Goal: Transaction & Acquisition: Purchase product/service

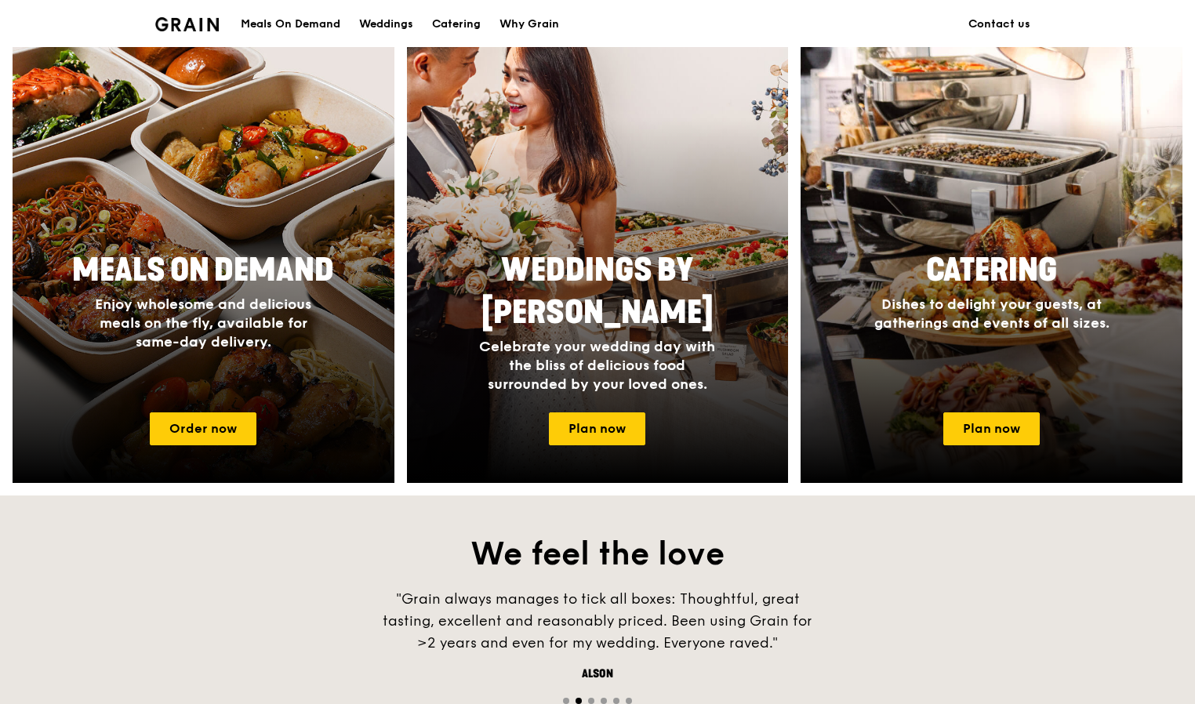
scroll to position [706, 0]
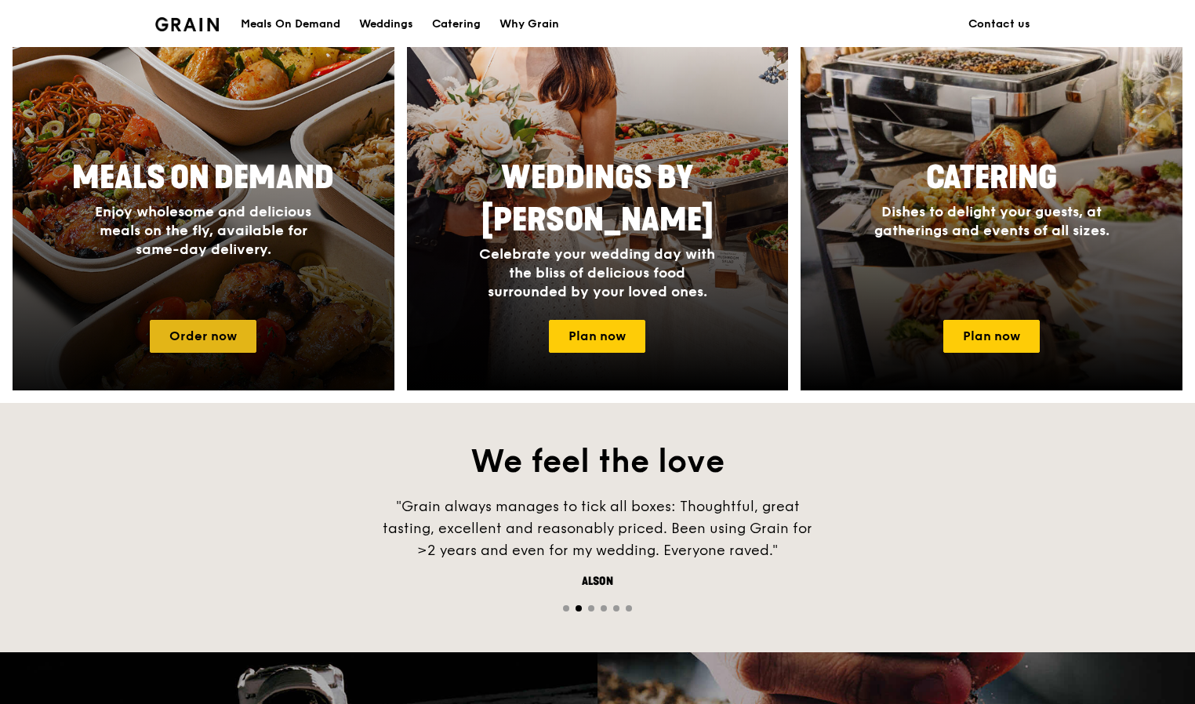
click at [190, 333] on link "Order now" at bounding box center [203, 336] width 107 height 33
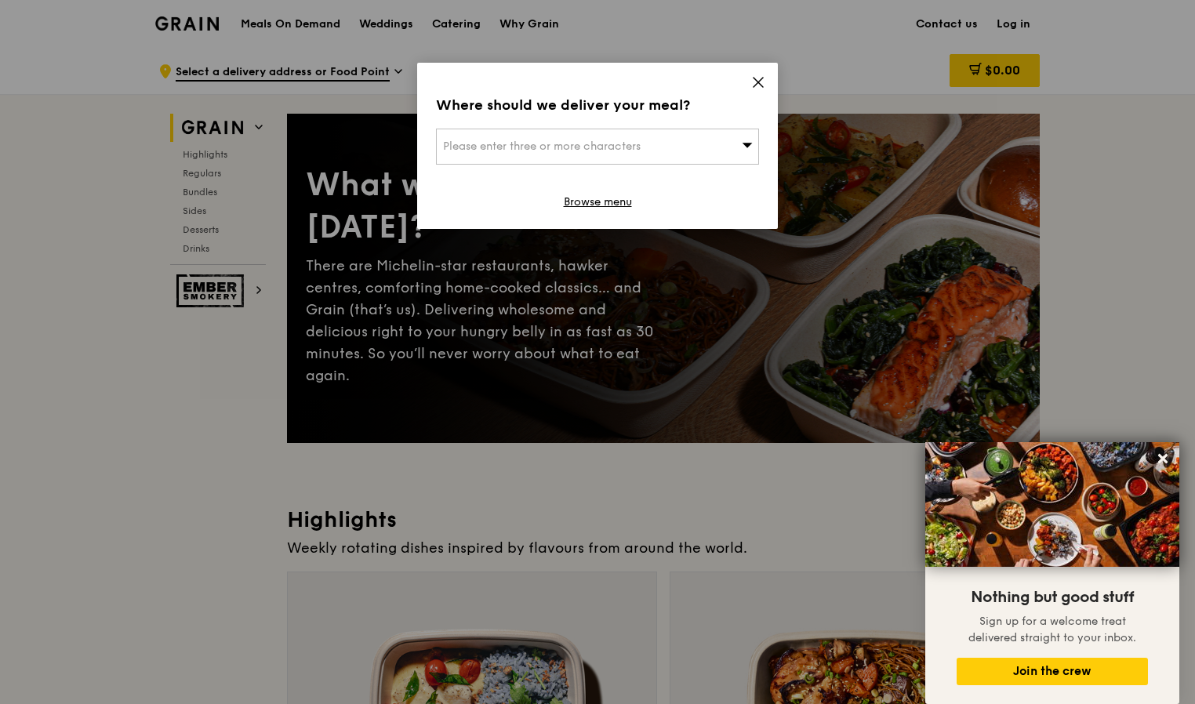
click at [759, 80] on icon at bounding box center [758, 82] width 14 height 14
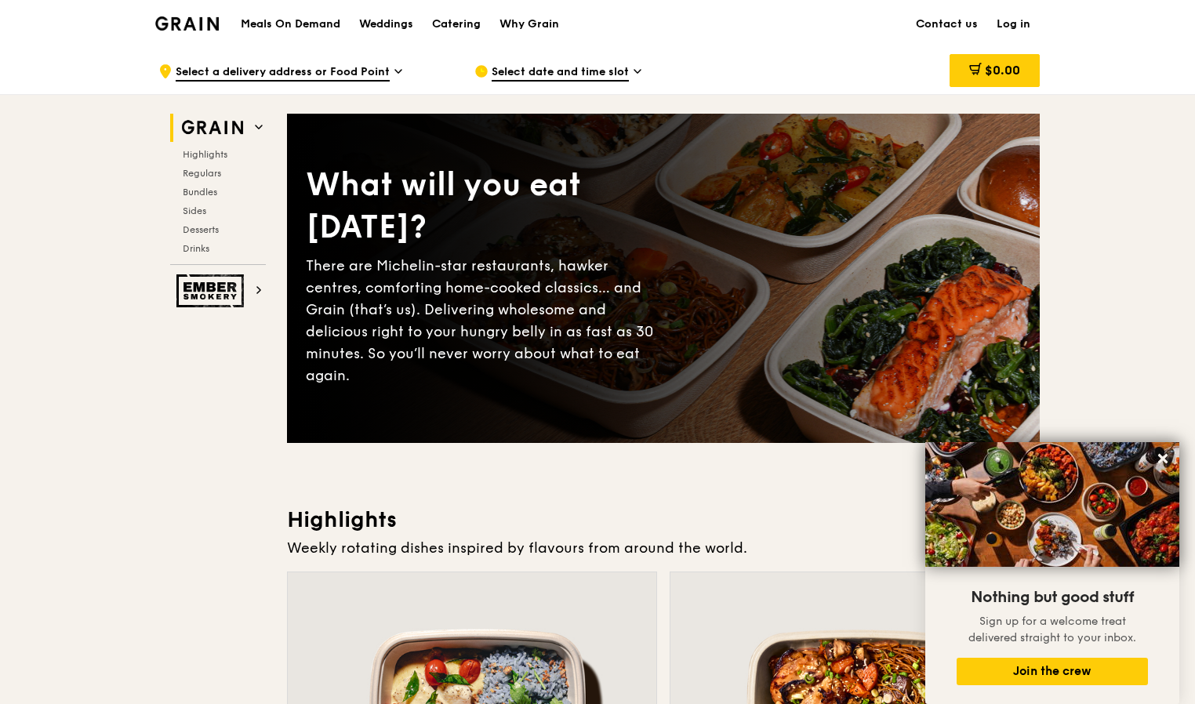
scroll to position [706, 0]
